Goal: Task Accomplishment & Management: Complete application form

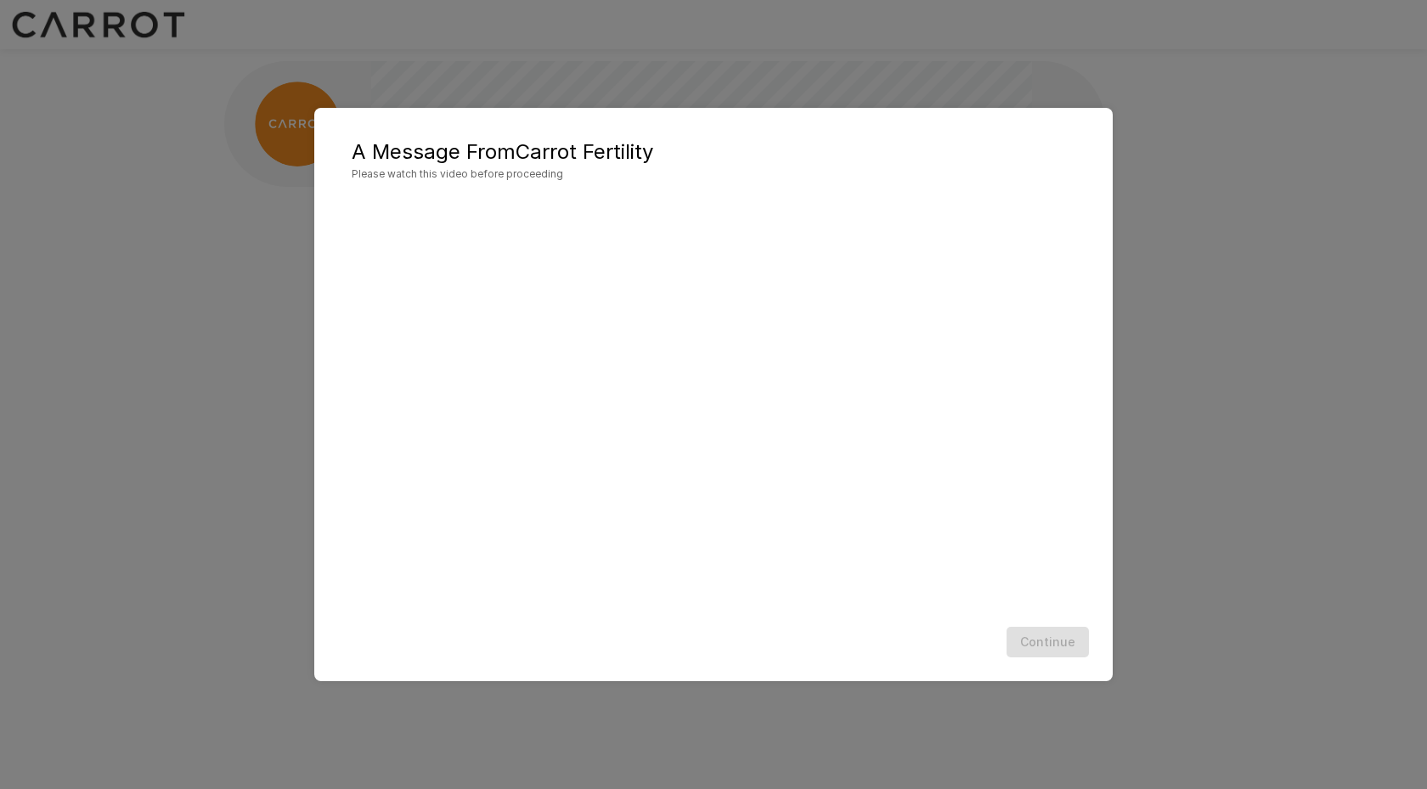
click at [713, 641] on div "Continue" at bounding box center [713, 642] width 765 height 45
click at [931, 657] on div "Continue" at bounding box center [713, 642] width 765 height 45
click at [1056, 645] on button "Continue" at bounding box center [1048, 642] width 82 height 31
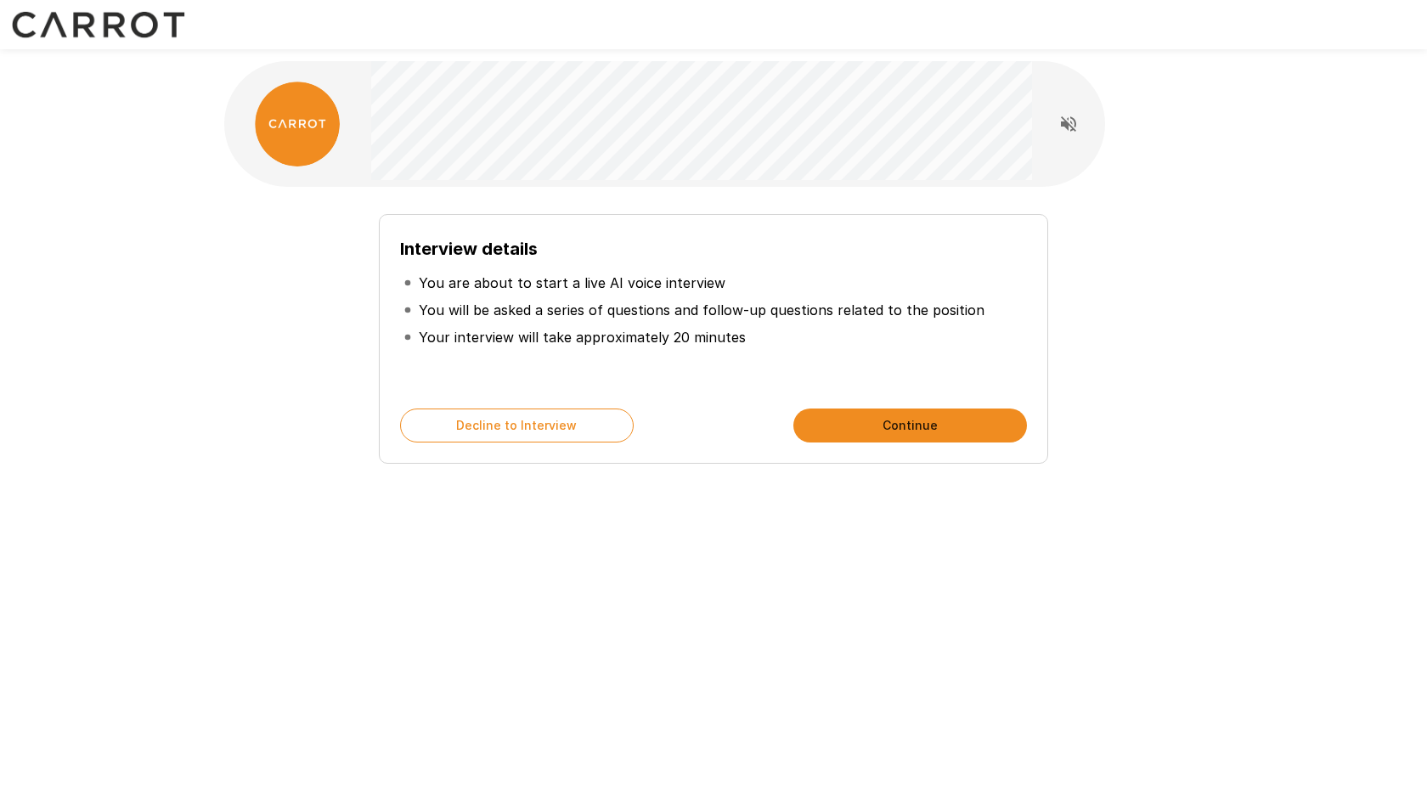
click at [850, 433] on button "Continue" at bounding box center [911, 426] width 234 height 34
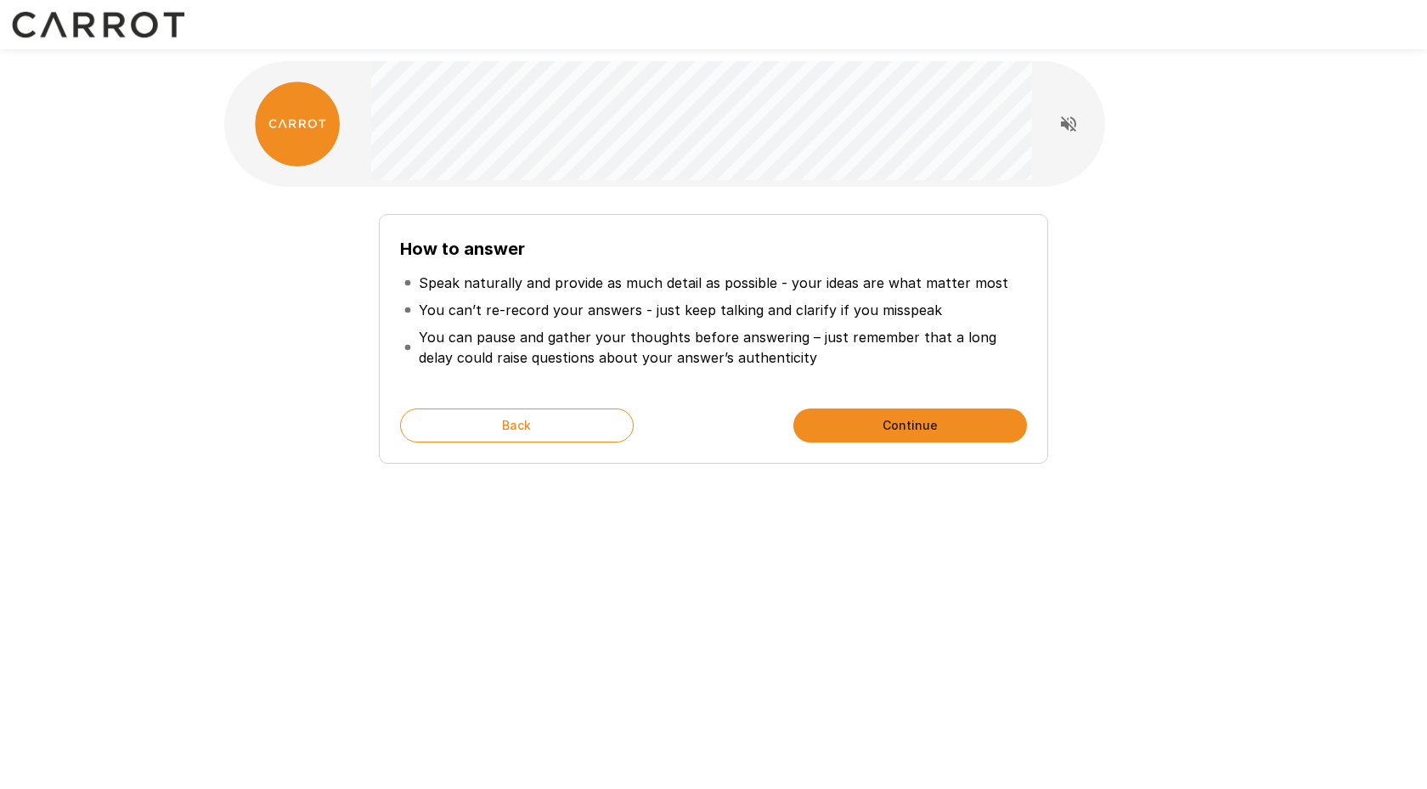
click at [902, 415] on button "Continue" at bounding box center [911, 426] width 234 height 34
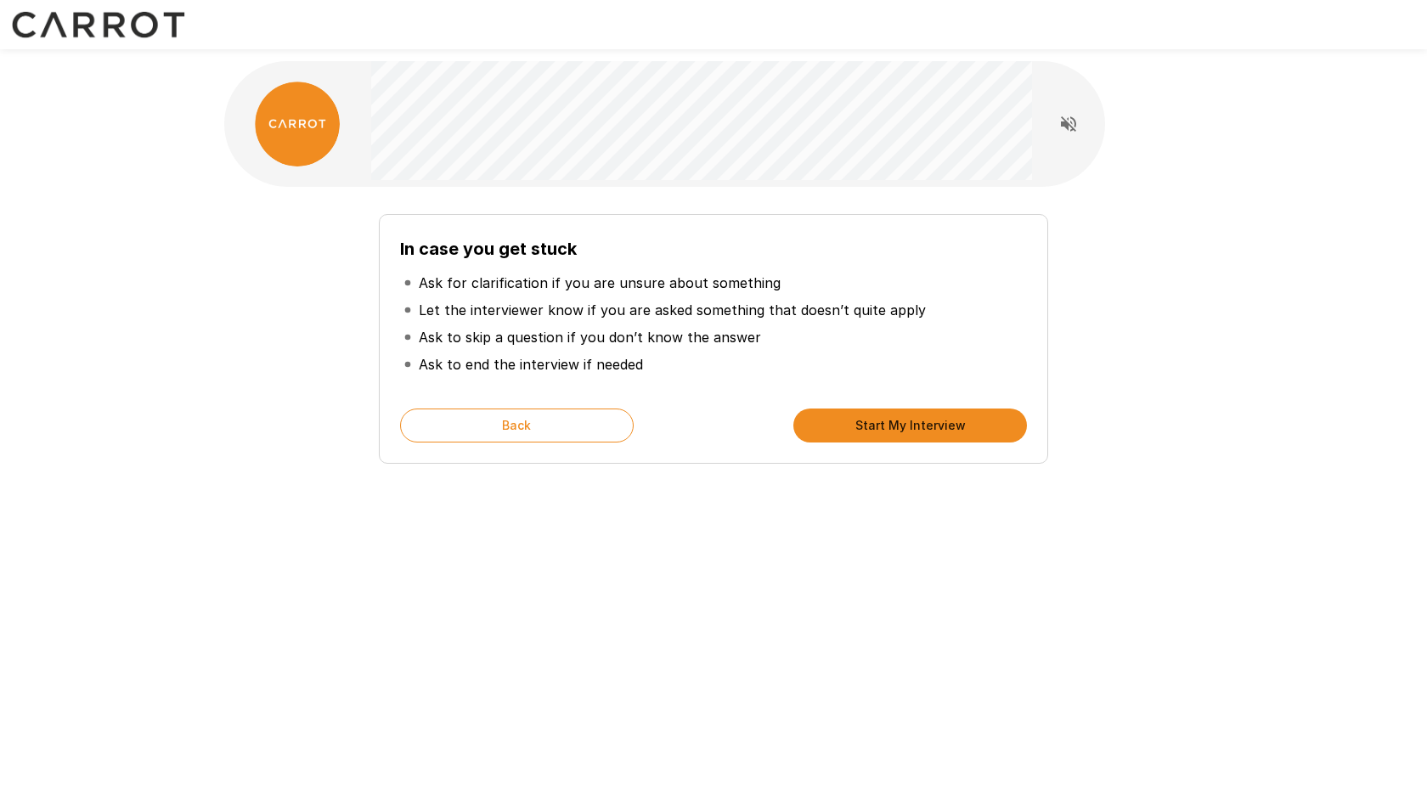
click at [869, 424] on button "Start My Interview" at bounding box center [911, 426] width 234 height 34
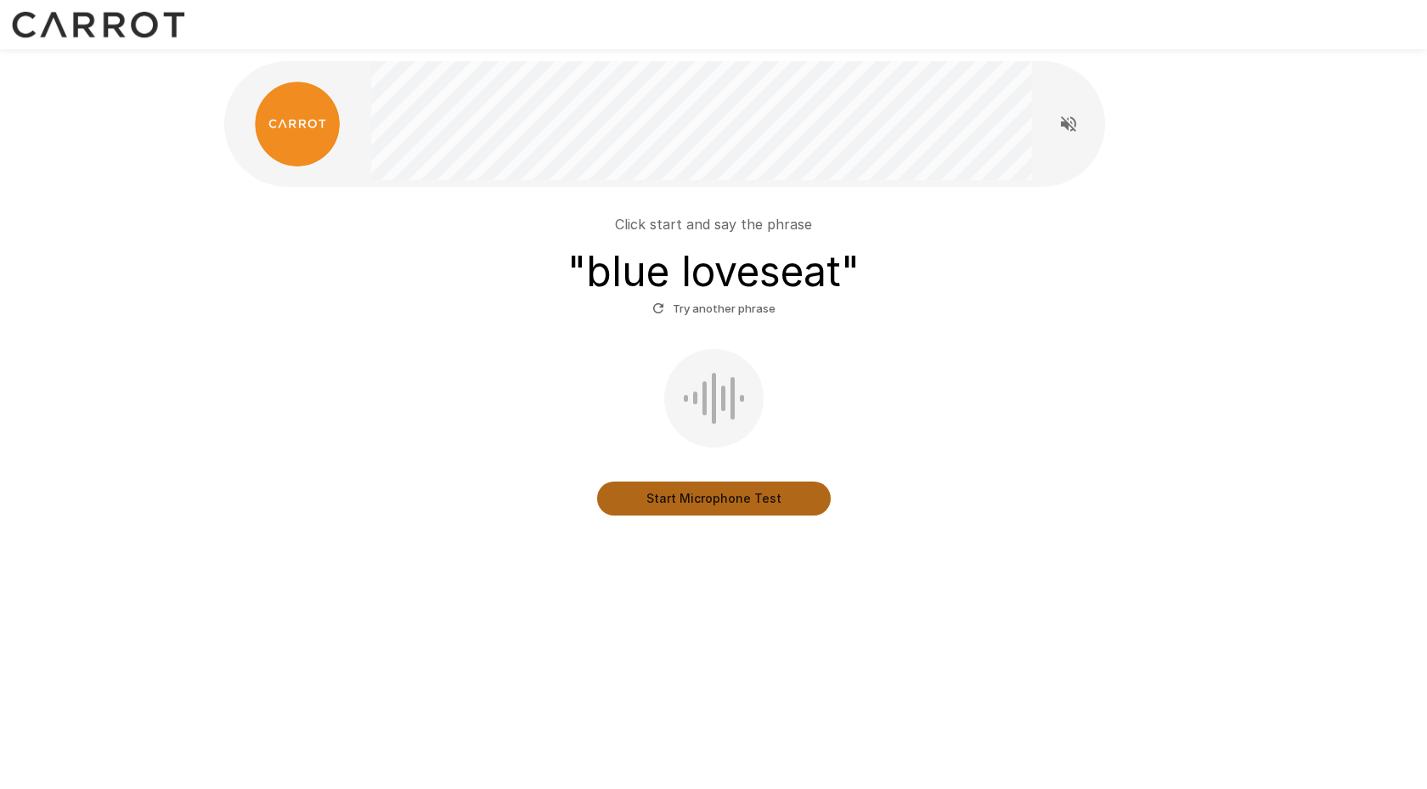
click at [708, 502] on button "Start Microphone Test" at bounding box center [714, 499] width 234 height 34
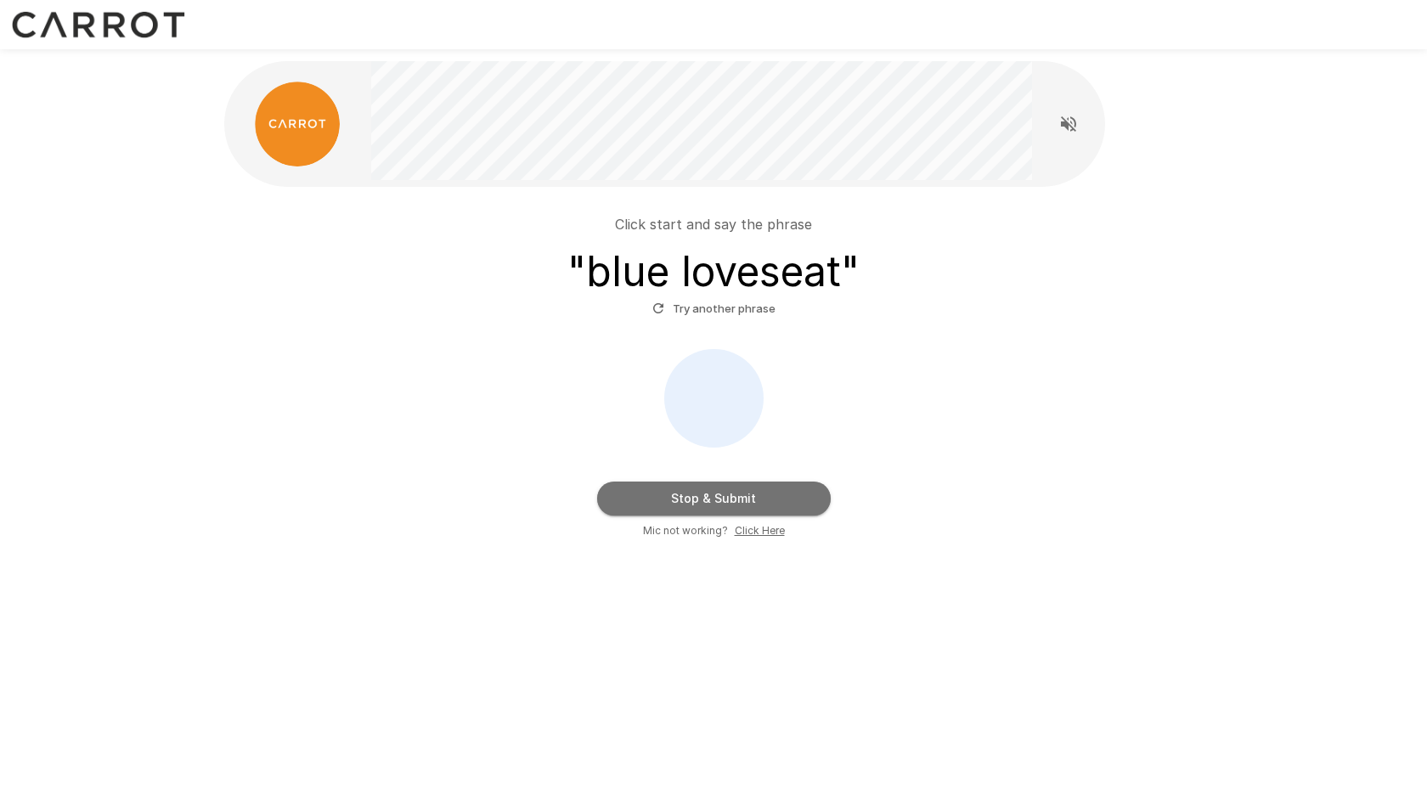
click at [765, 495] on button "Stop & Submit" at bounding box center [714, 499] width 234 height 34
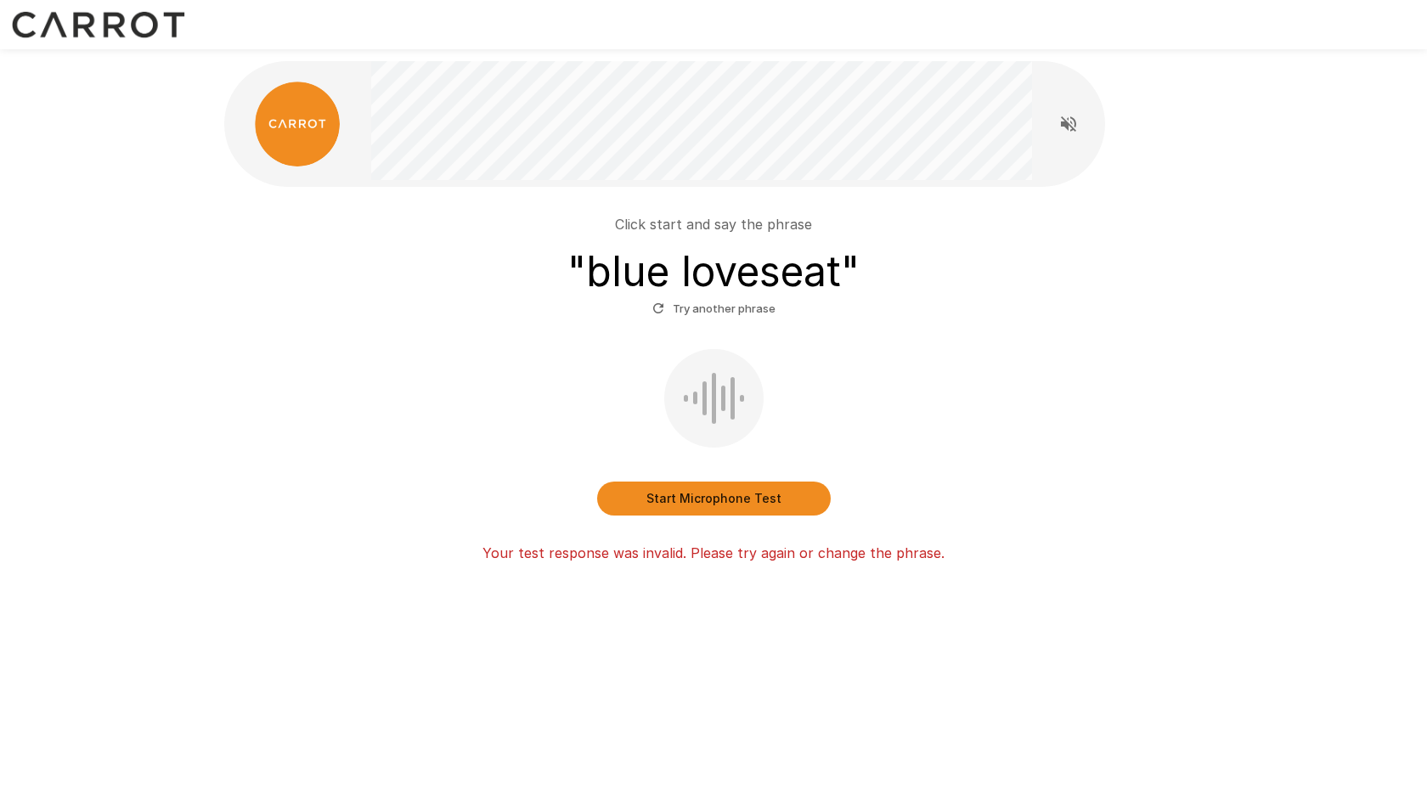
click at [679, 305] on button "Try another phrase" at bounding box center [714, 309] width 132 height 26
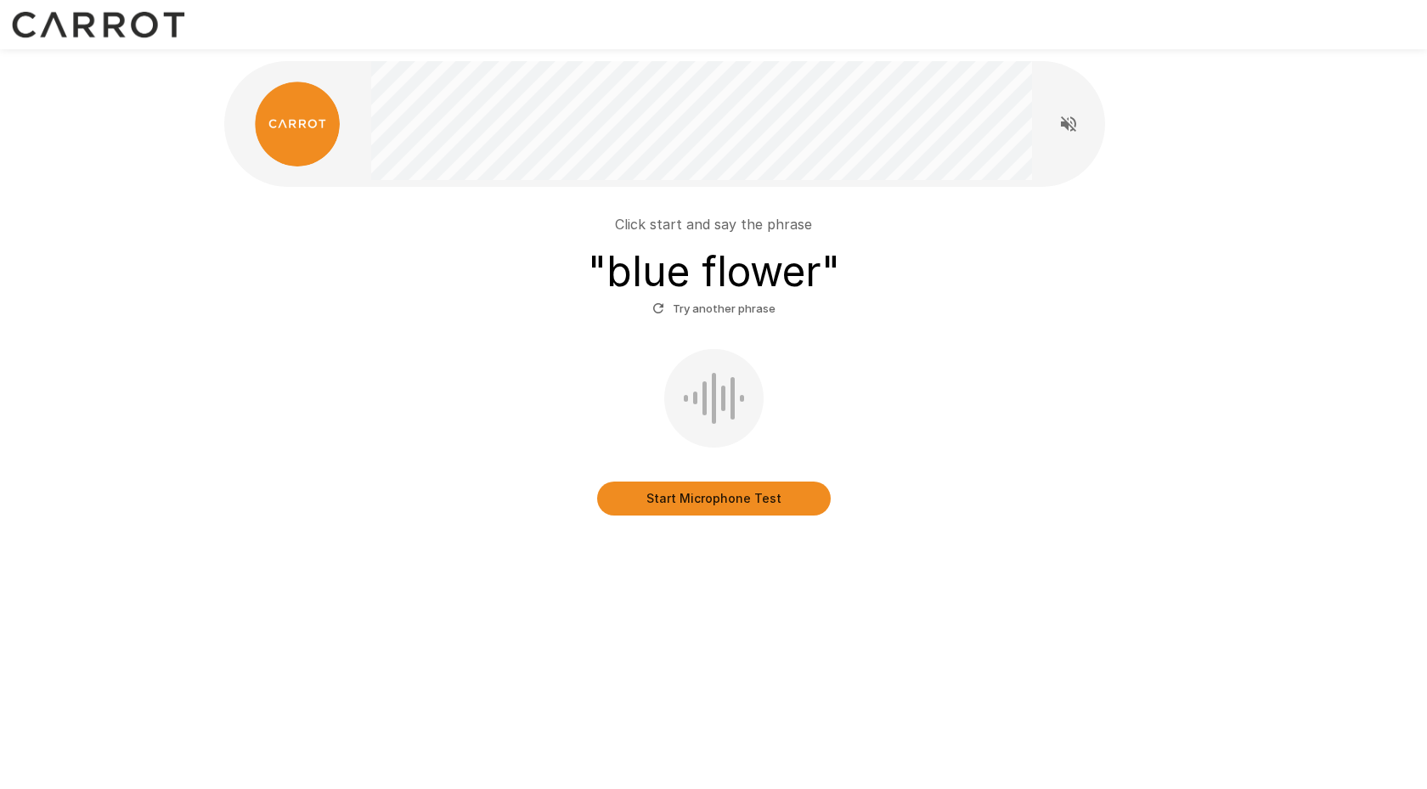
click at [714, 500] on button "Start Microphone Test" at bounding box center [714, 499] width 234 height 34
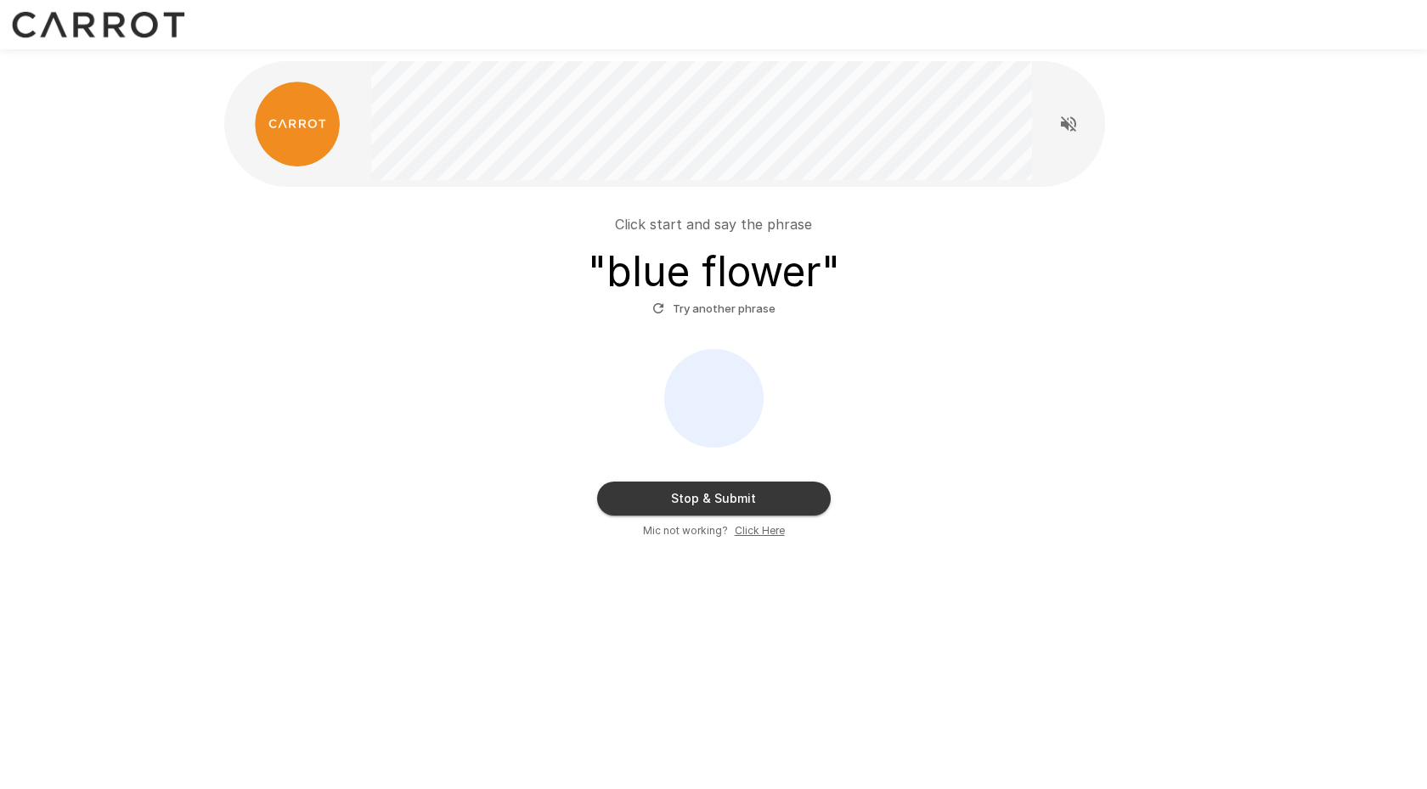
click at [747, 500] on button "Stop & Submit" at bounding box center [714, 499] width 234 height 34
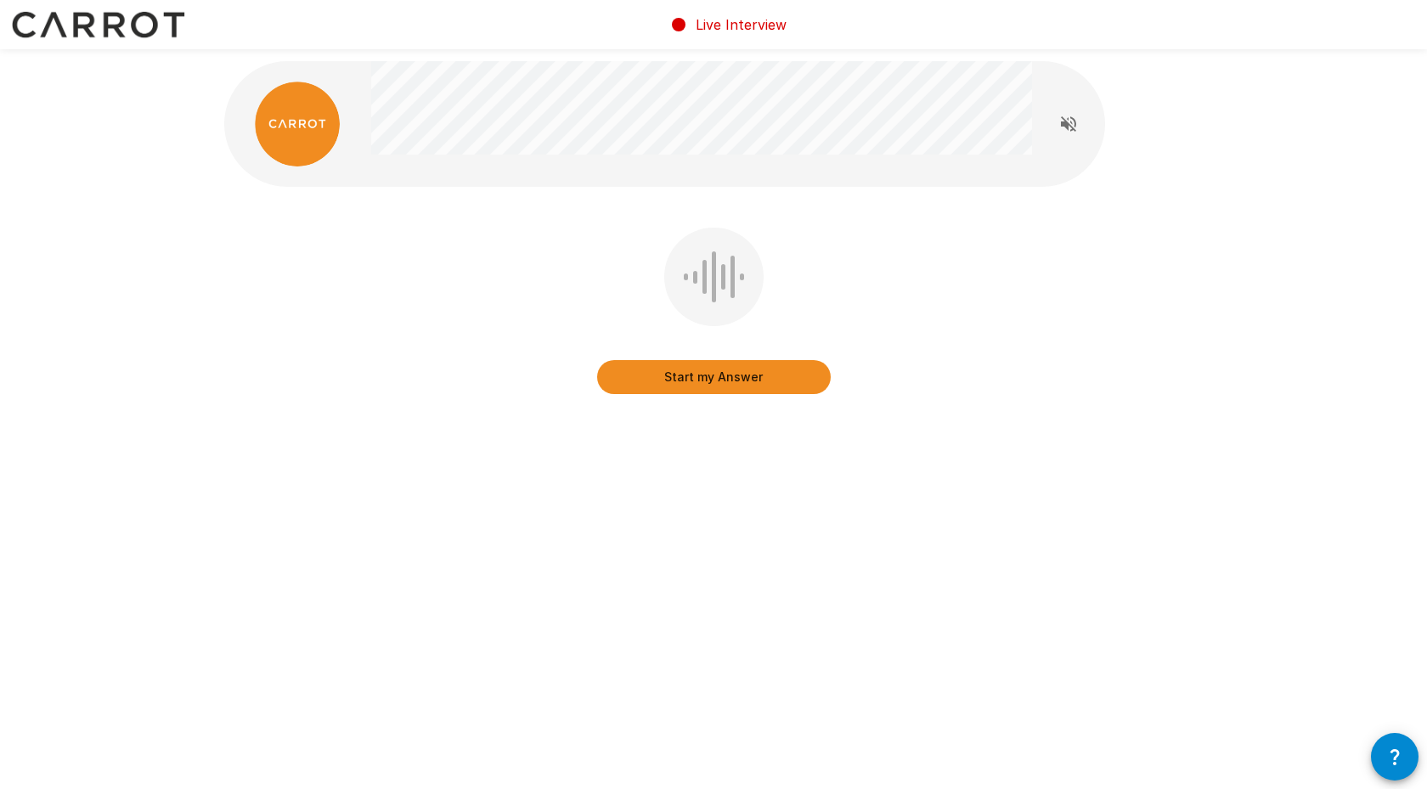
click at [681, 387] on button "Start my Answer" at bounding box center [714, 377] width 234 height 34
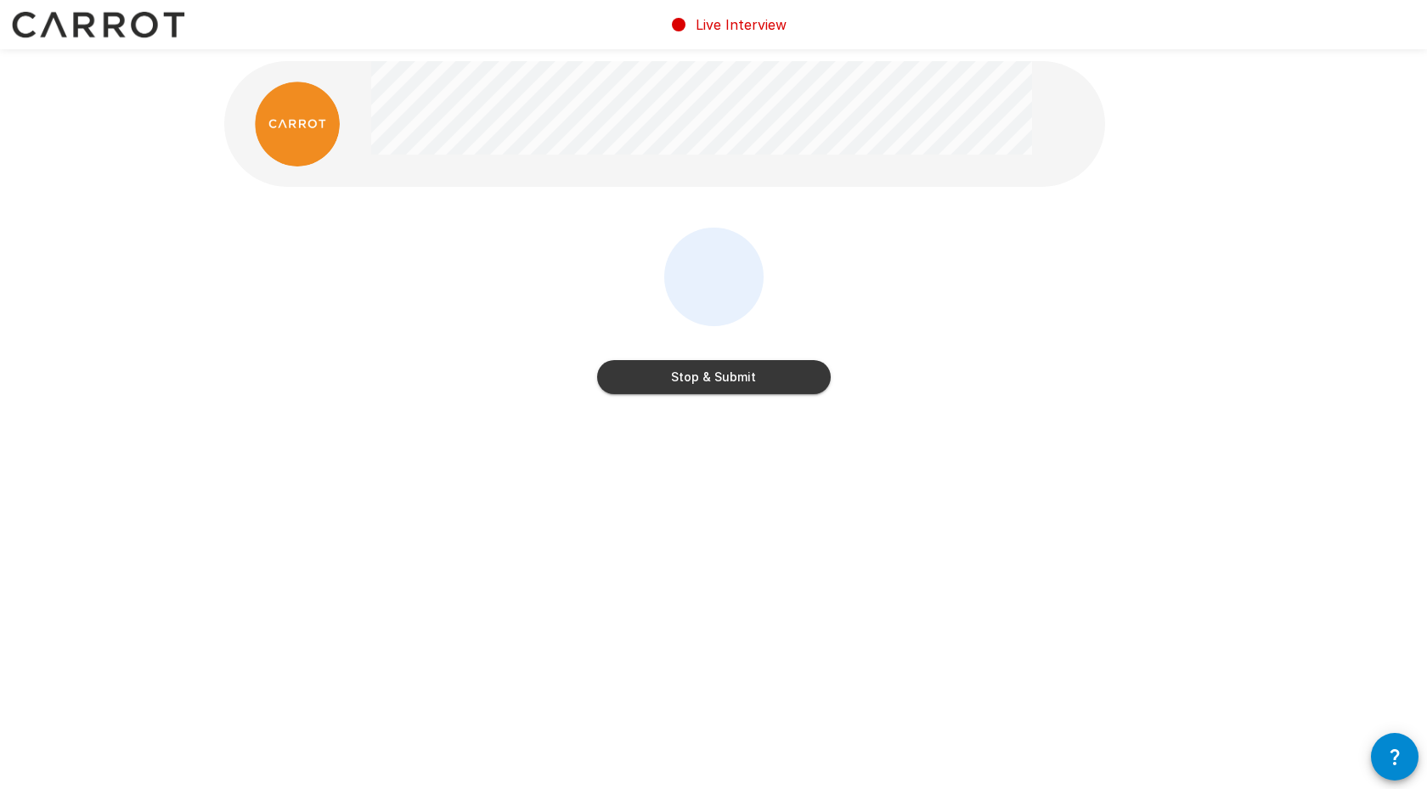
click at [633, 385] on button "Stop & Submit" at bounding box center [714, 377] width 234 height 34
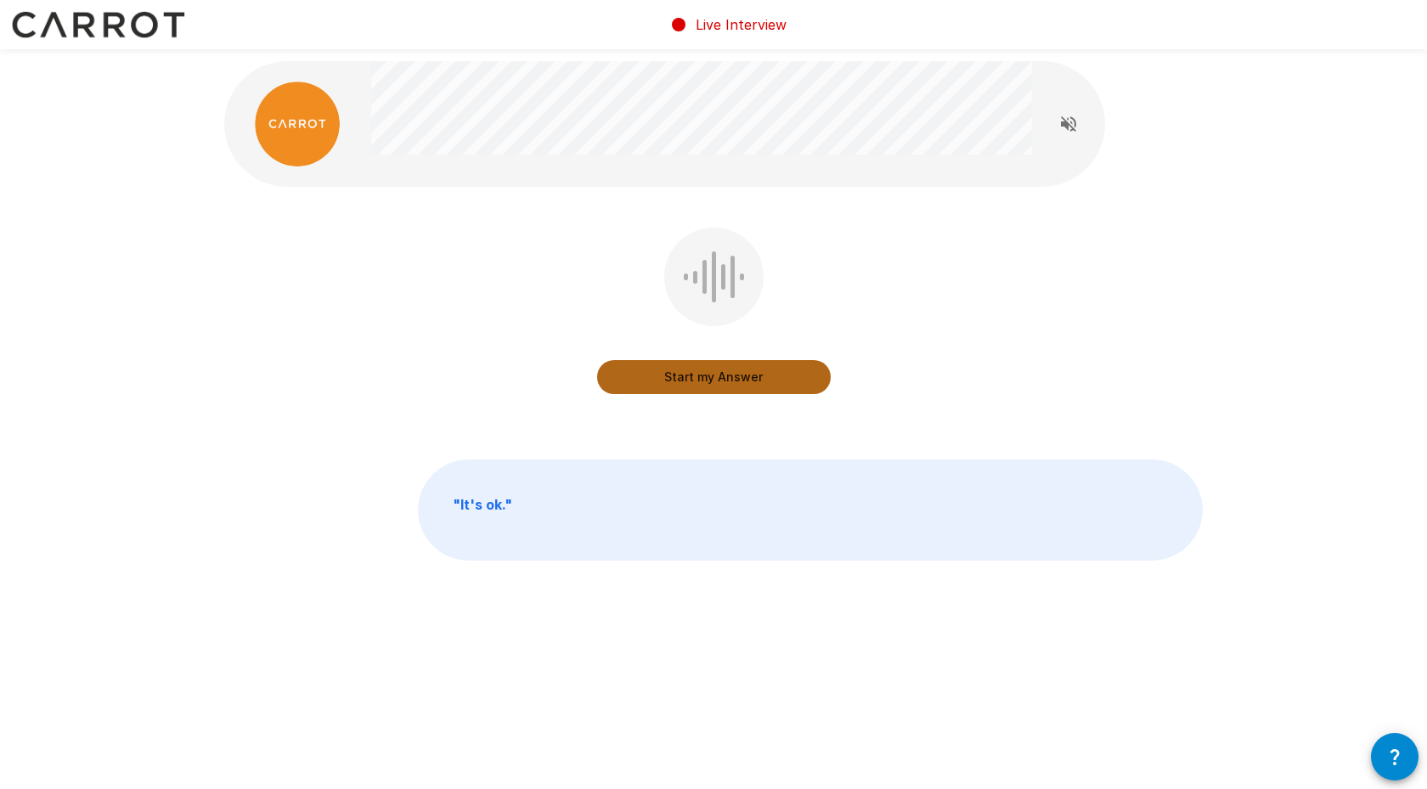
click at [670, 390] on button "Start my Answer" at bounding box center [714, 377] width 234 height 34
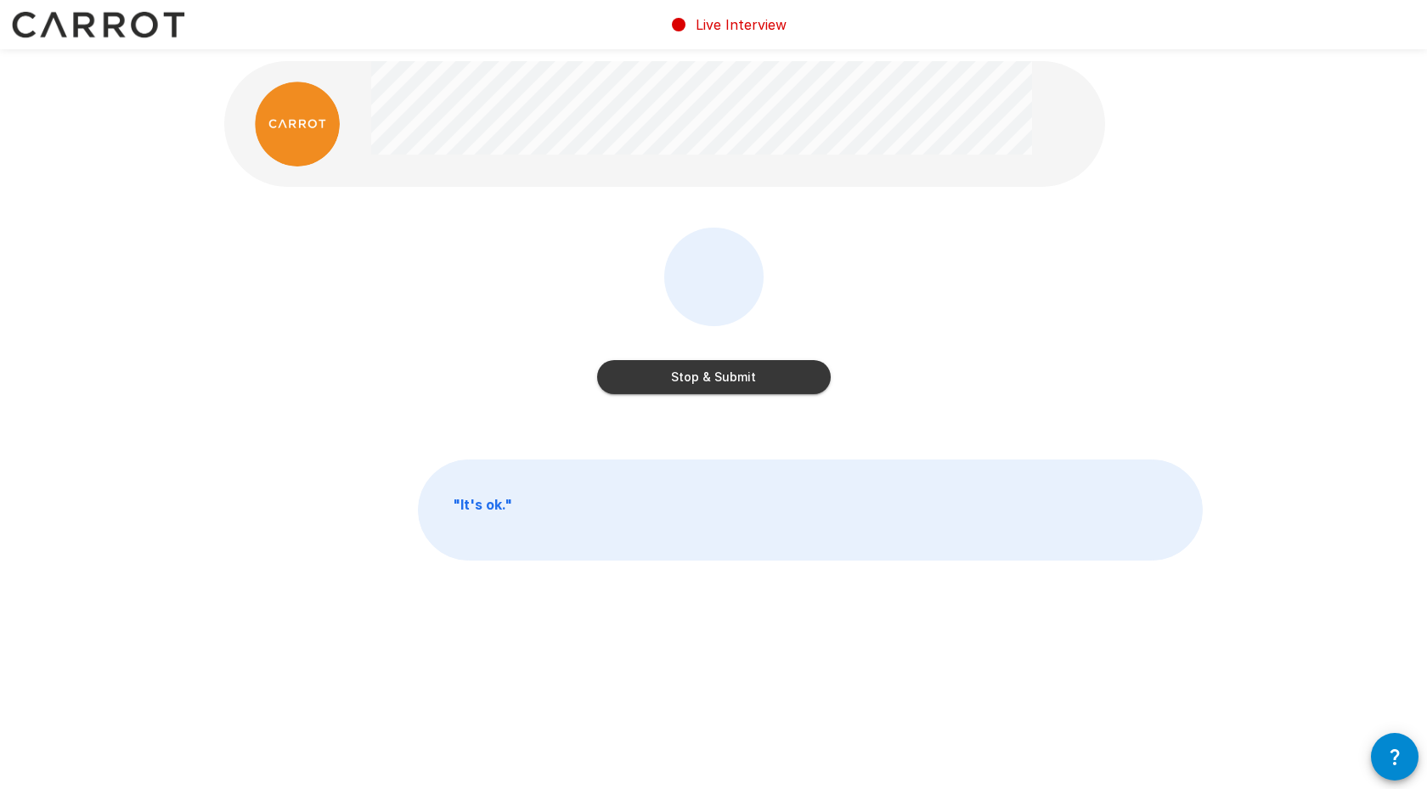
click at [707, 381] on button "Stop & Submit" at bounding box center [714, 377] width 234 height 34
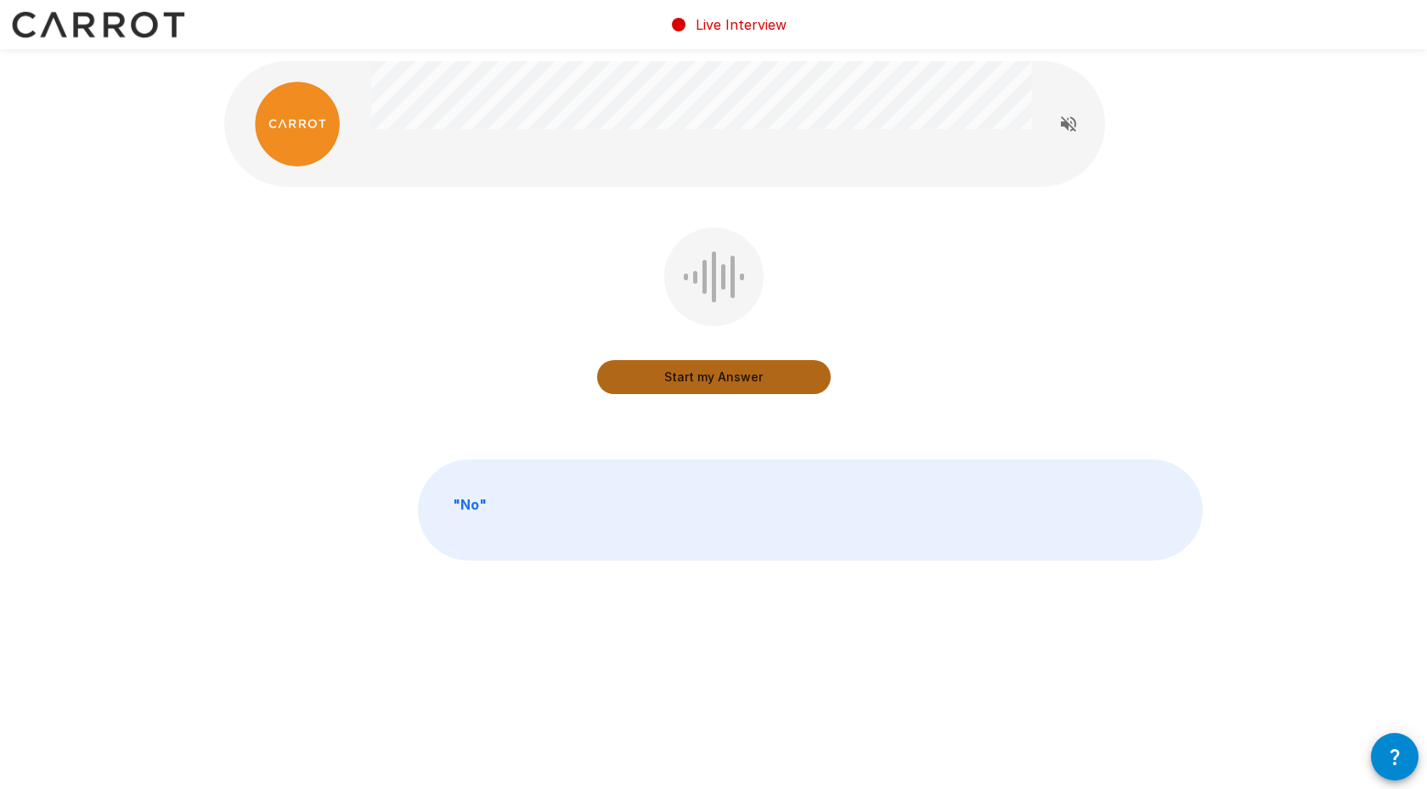
click at [706, 385] on button "Start my Answer" at bounding box center [714, 377] width 234 height 34
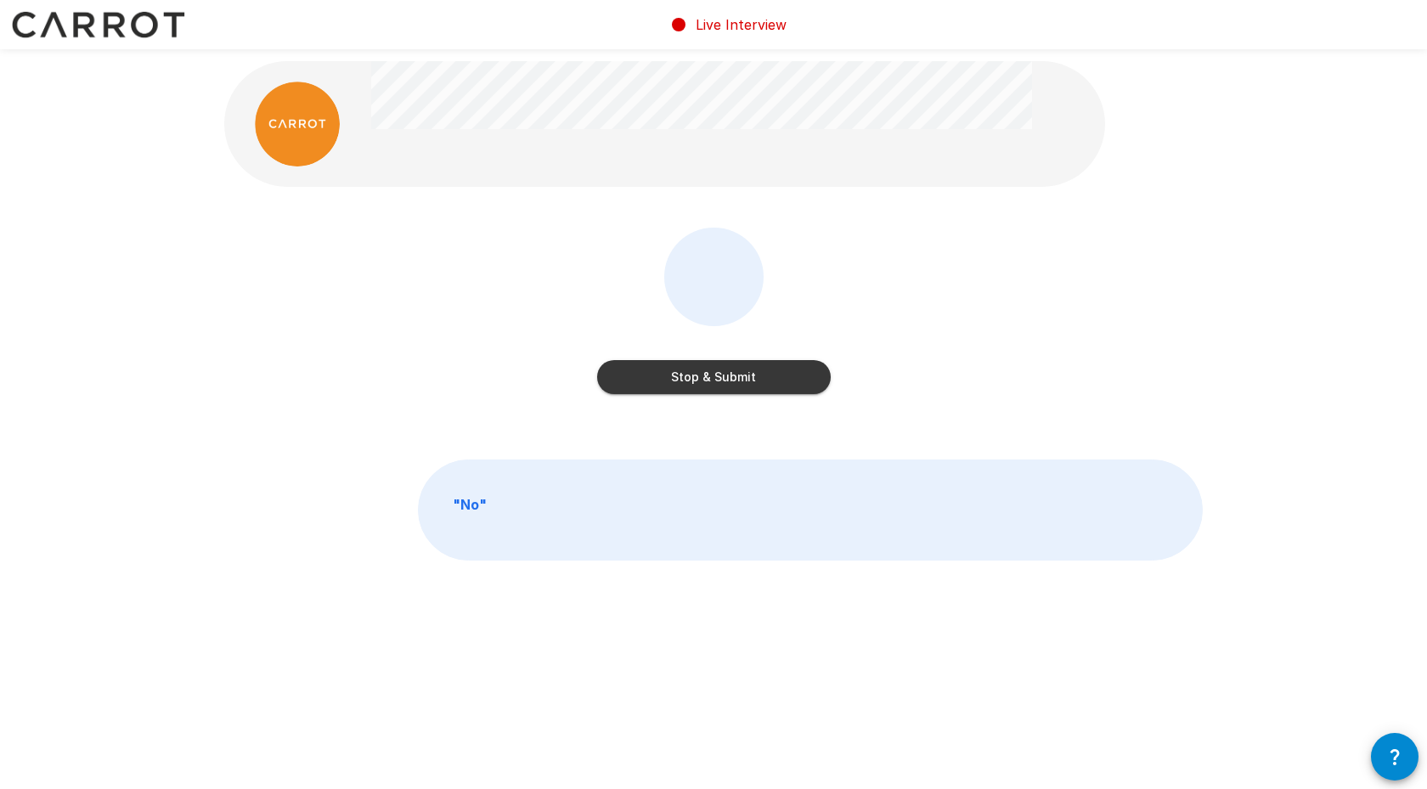
click at [763, 379] on button "Stop & Submit" at bounding box center [714, 377] width 234 height 34
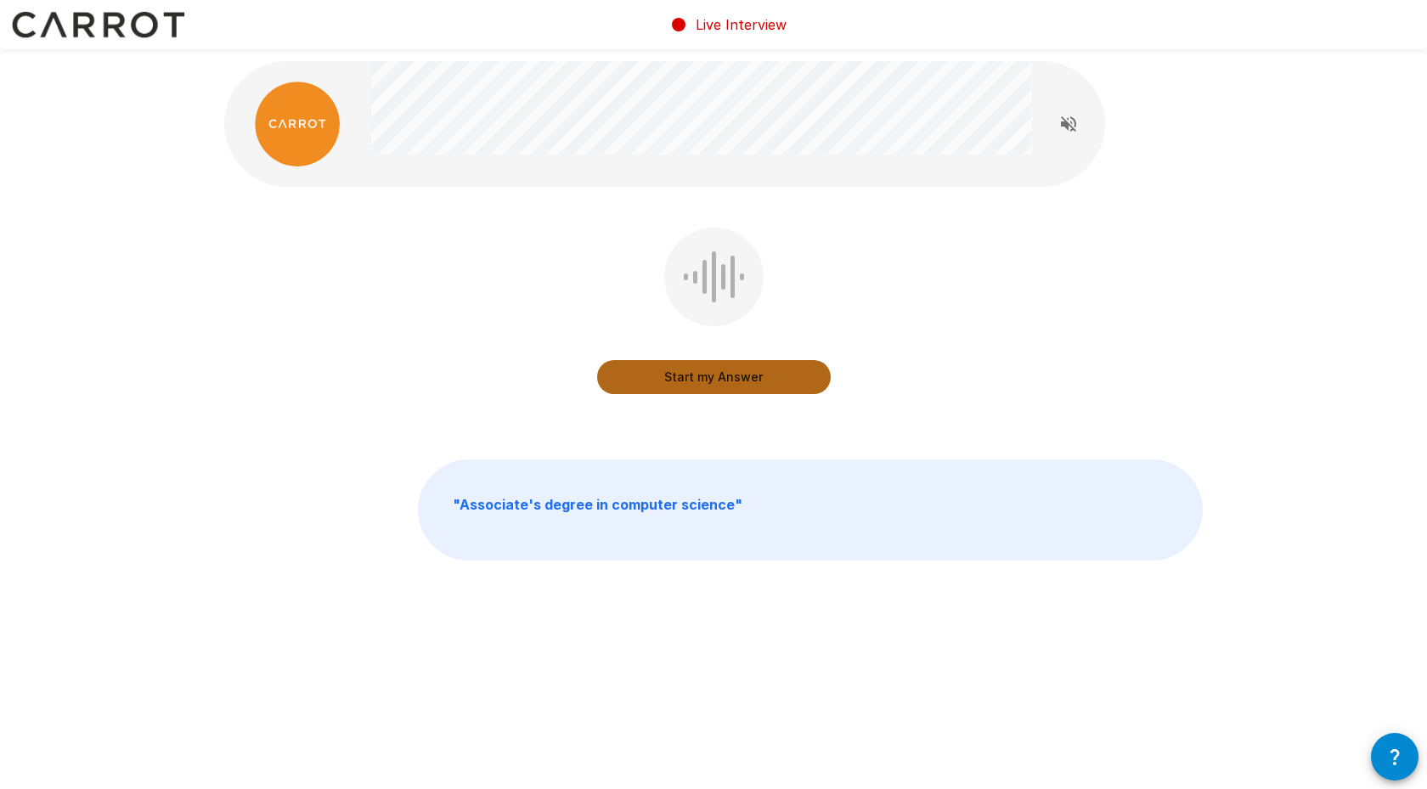
click at [756, 371] on button "Start my Answer" at bounding box center [714, 377] width 234 height 34
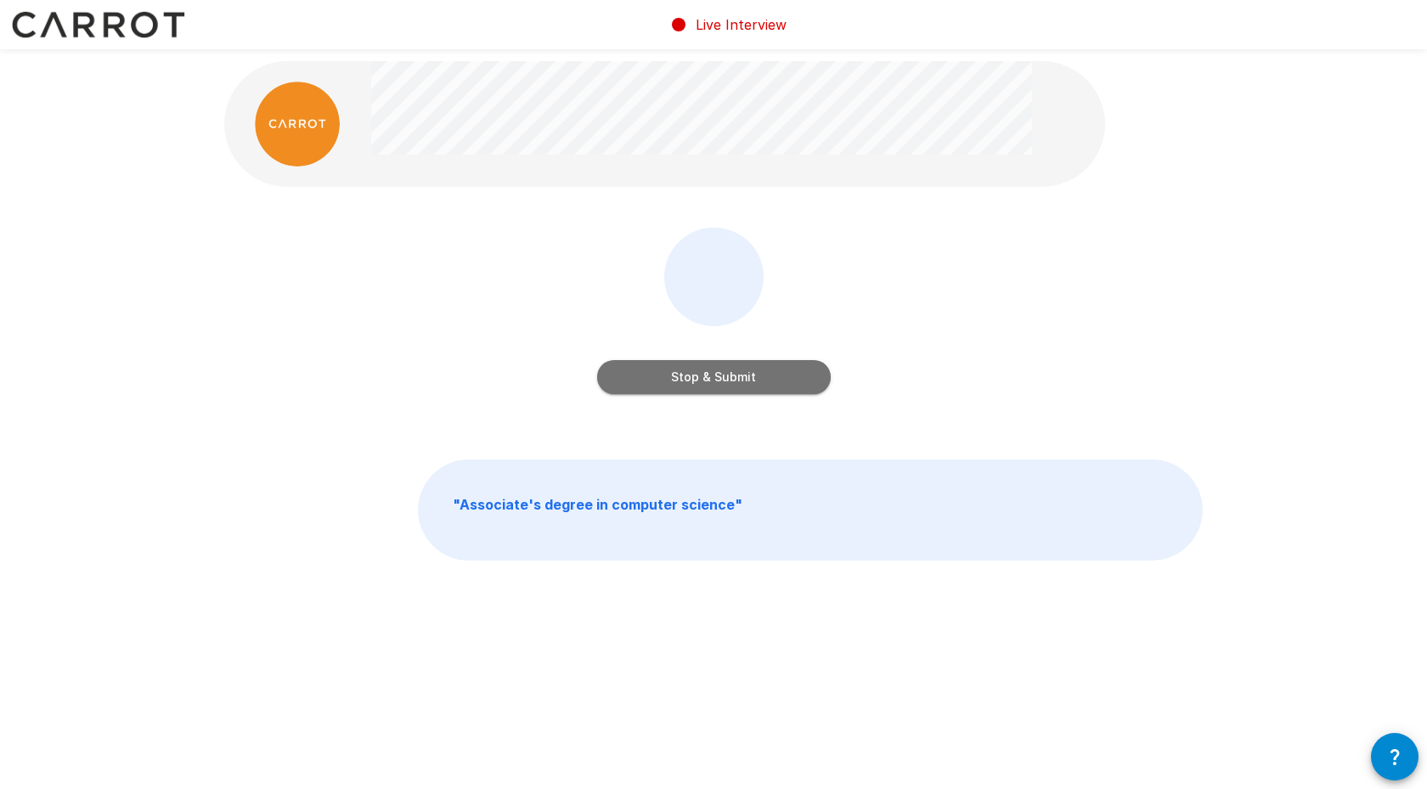
click at [745, 374] on button "Stop & Submit" at bounding box center [714, 377] width 234 height 34
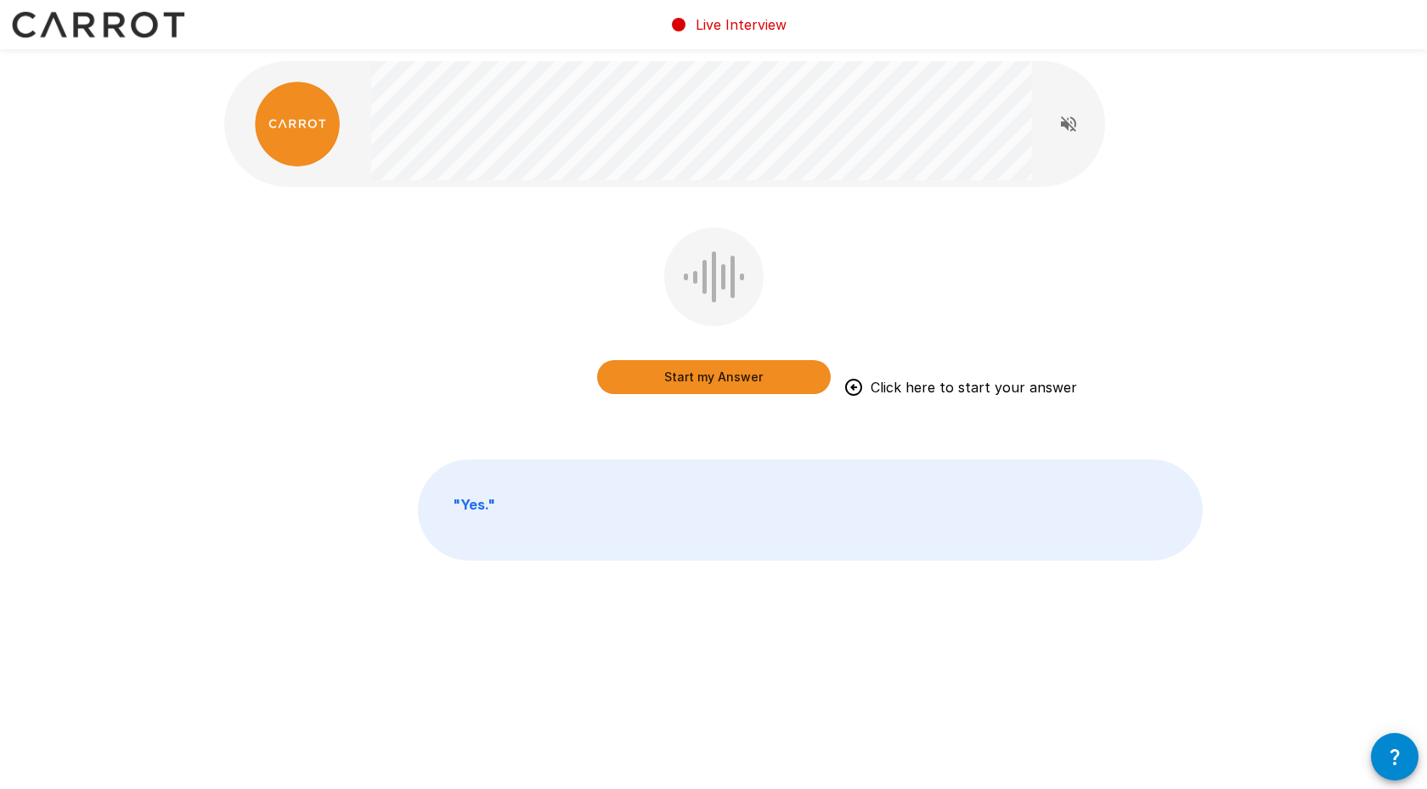
click at [751, 375] on button "Start my Answer" at bounding box center [714, 377] width 234 height 34
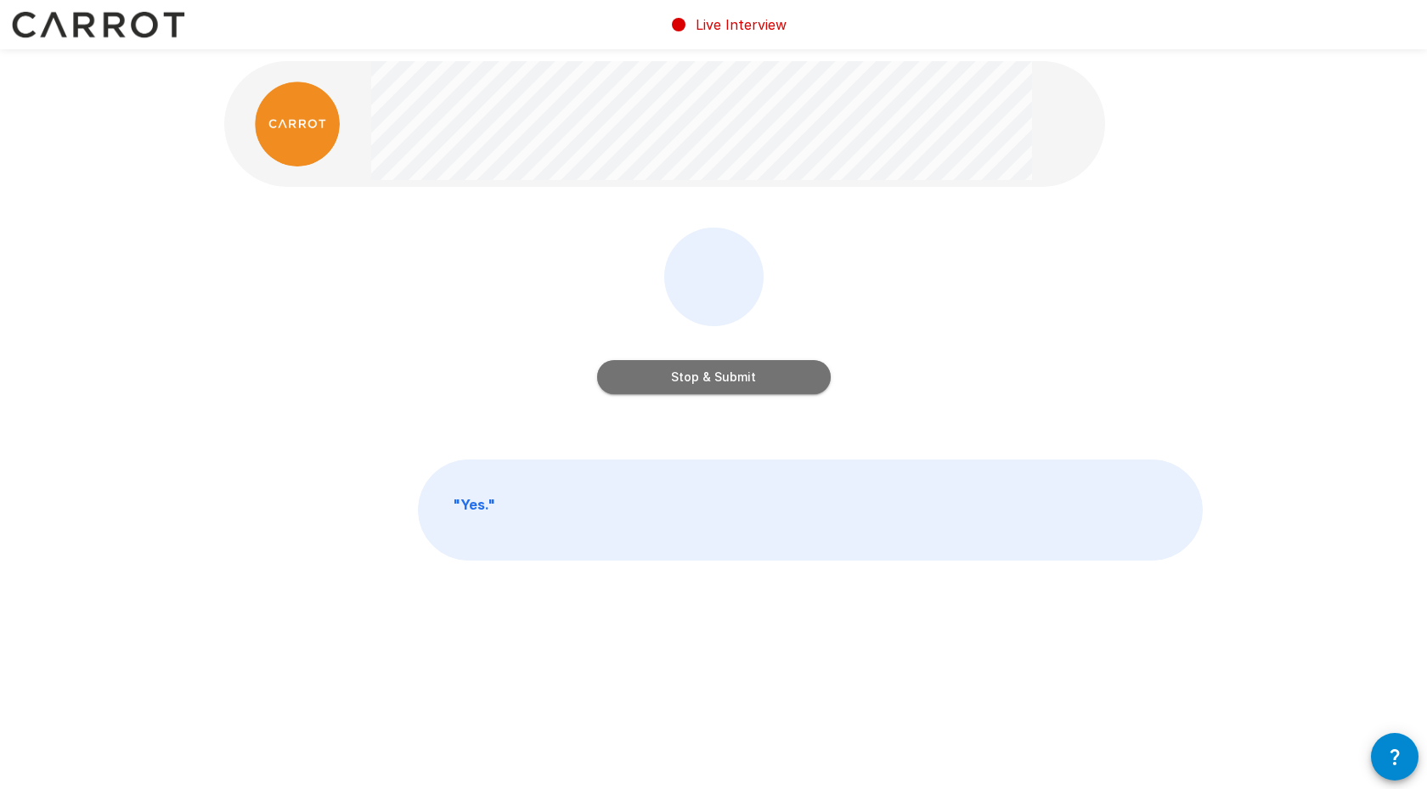
click at [773, 373] on button "Stop & Submit" at bounding box center [714, 377] width 234 height 34
